Goal: Task Accomplishment & Management: Manage account settings

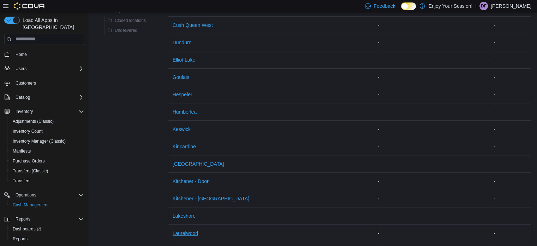
scroll to position [318, 0]
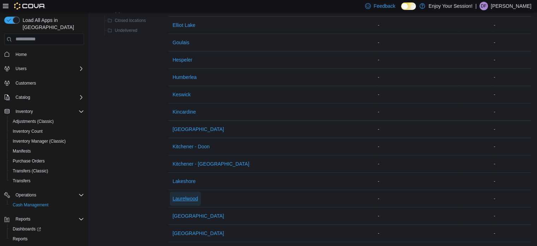
click at [185, 198] on span "Laurelwood" at bounding box center [185, 198] width 25 height 7
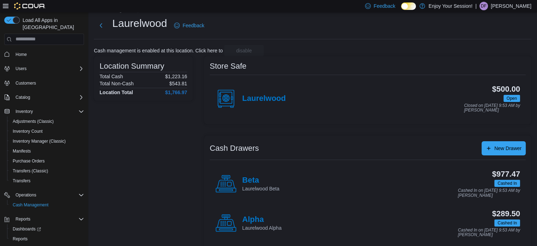
scroll to position [23, 0]
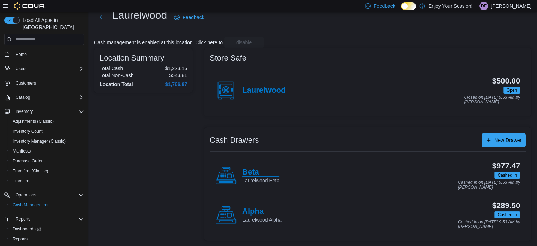
click at [248, 175] on h4 "Beta" at bounding box center [260, 171] width 37 height 9
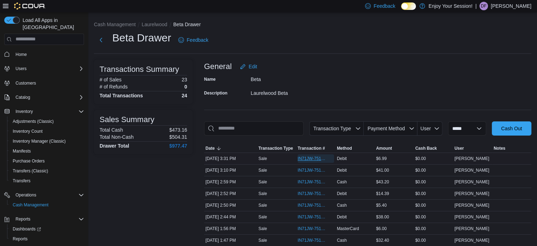
click at [313, 158] on span "IN71JW-7512178" at bounding box center [312, 158] width 29 height 6
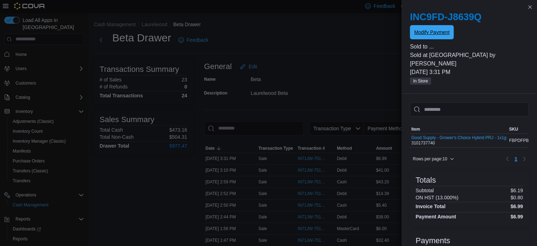
click at [438, 35] on span "Modify Payment" at bounding box center [431, 32] width 35 height 7
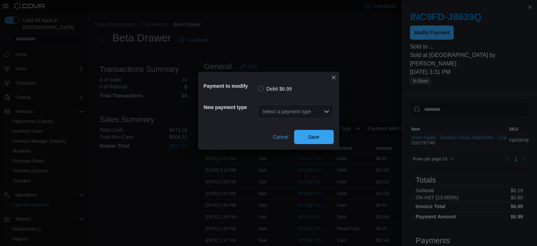
click at [295, 116] on div "Select a payment type" at bounding box center [296, 111] width 76 height 14
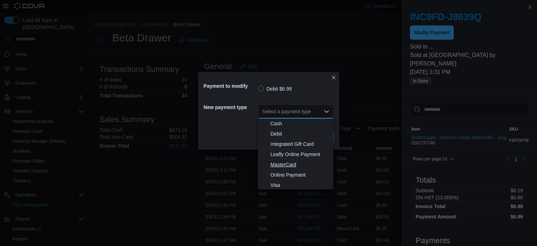
click at [287, 165] on span "MasterCard" at bounding box center [300, 164] width 59 height 7
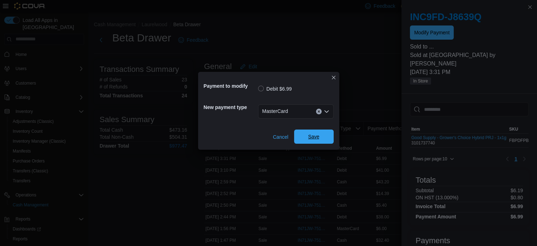
click at [313, 139] on span "Save" at bounding box center [313, 136] width 11 height 7
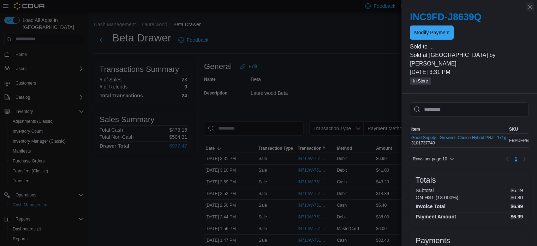
click at [532, 7] on button "Close this dialog" at bounding box center [530, 6] width 8 height 8
